Goal: Task Accomplishment & Management: Manage account settings

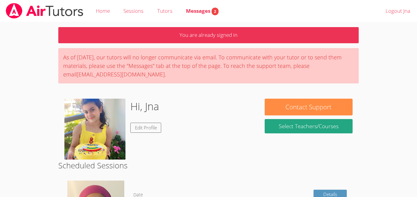
scroll to position [85, 0]
click at [394, 20] on link "Logout Jna" at bounding box center [398, 11] width 38 height 22
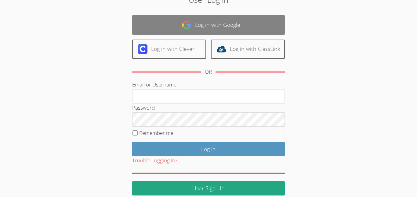
scroll to position [62, 0]
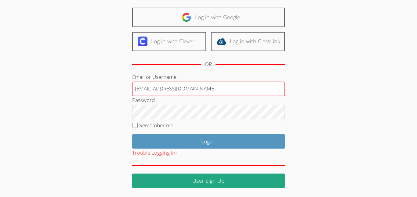
click at [215, 87] on input "jalmawla@bhusd.com" at bounding box center [208, 89] width 153 height 15
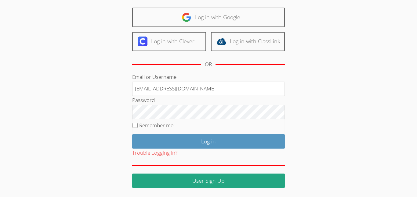
type input "aalmawla@bhusd.com"
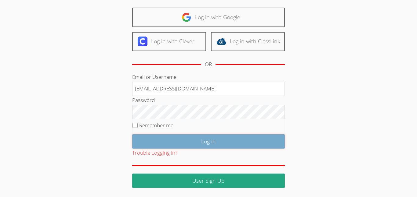
click at [235, 146] on input "Log in" at bounding box center [208, 142] width 153 height 14
